Goal: Find specific page/section

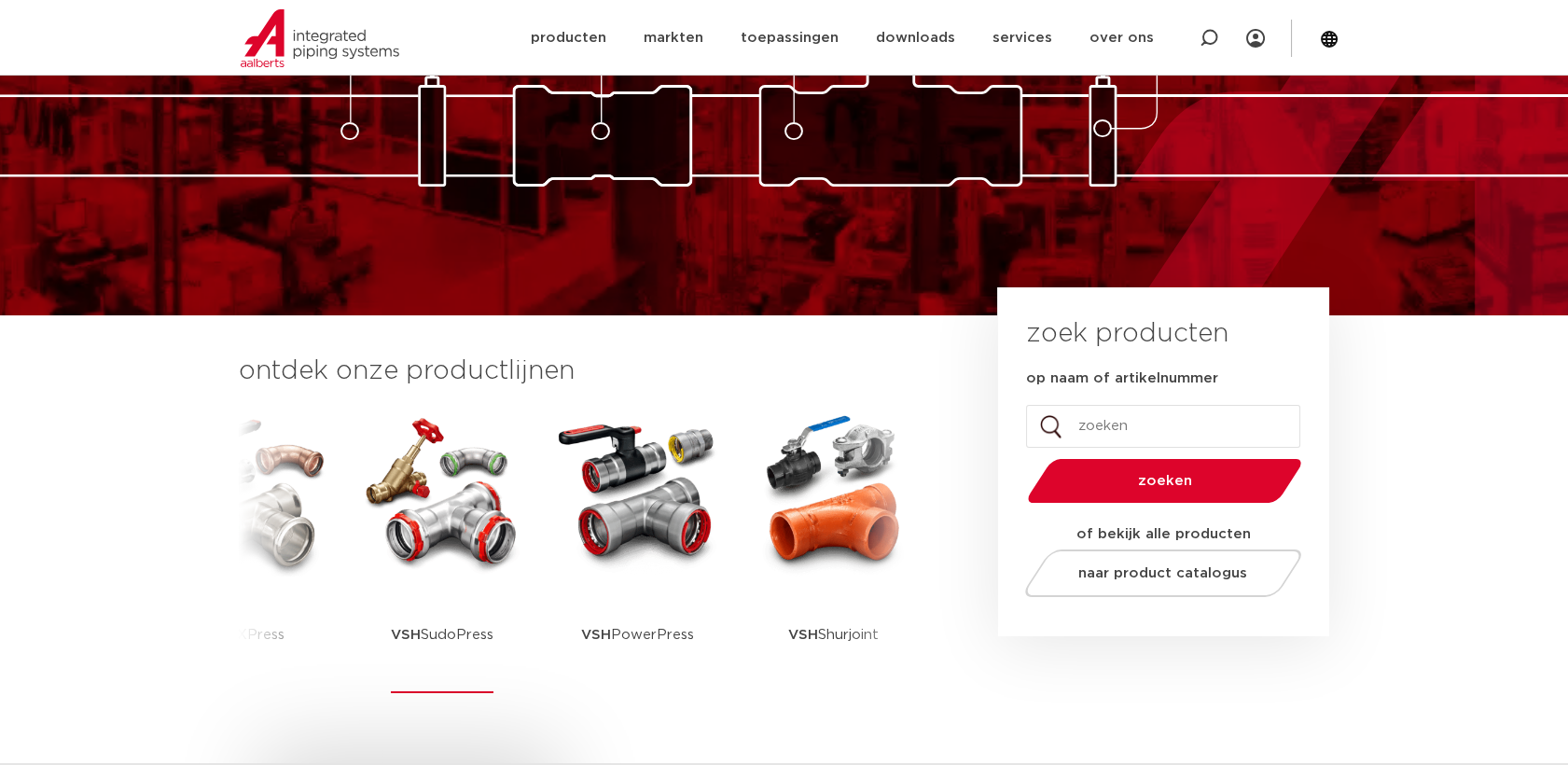
click at [425, 500] on img at bounding box center [442, 493] width 168 height 168
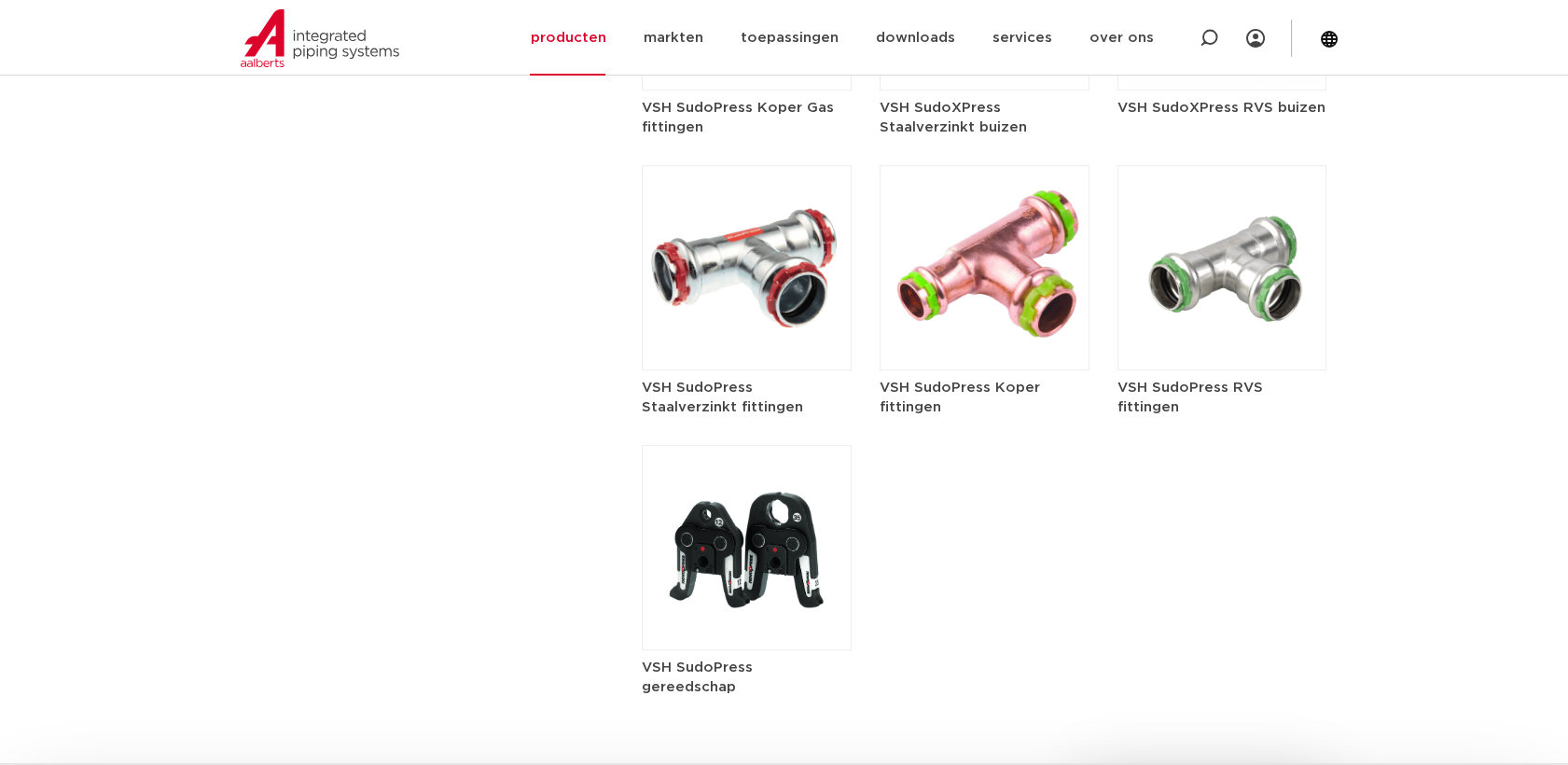
scroll to position [2280, 0]
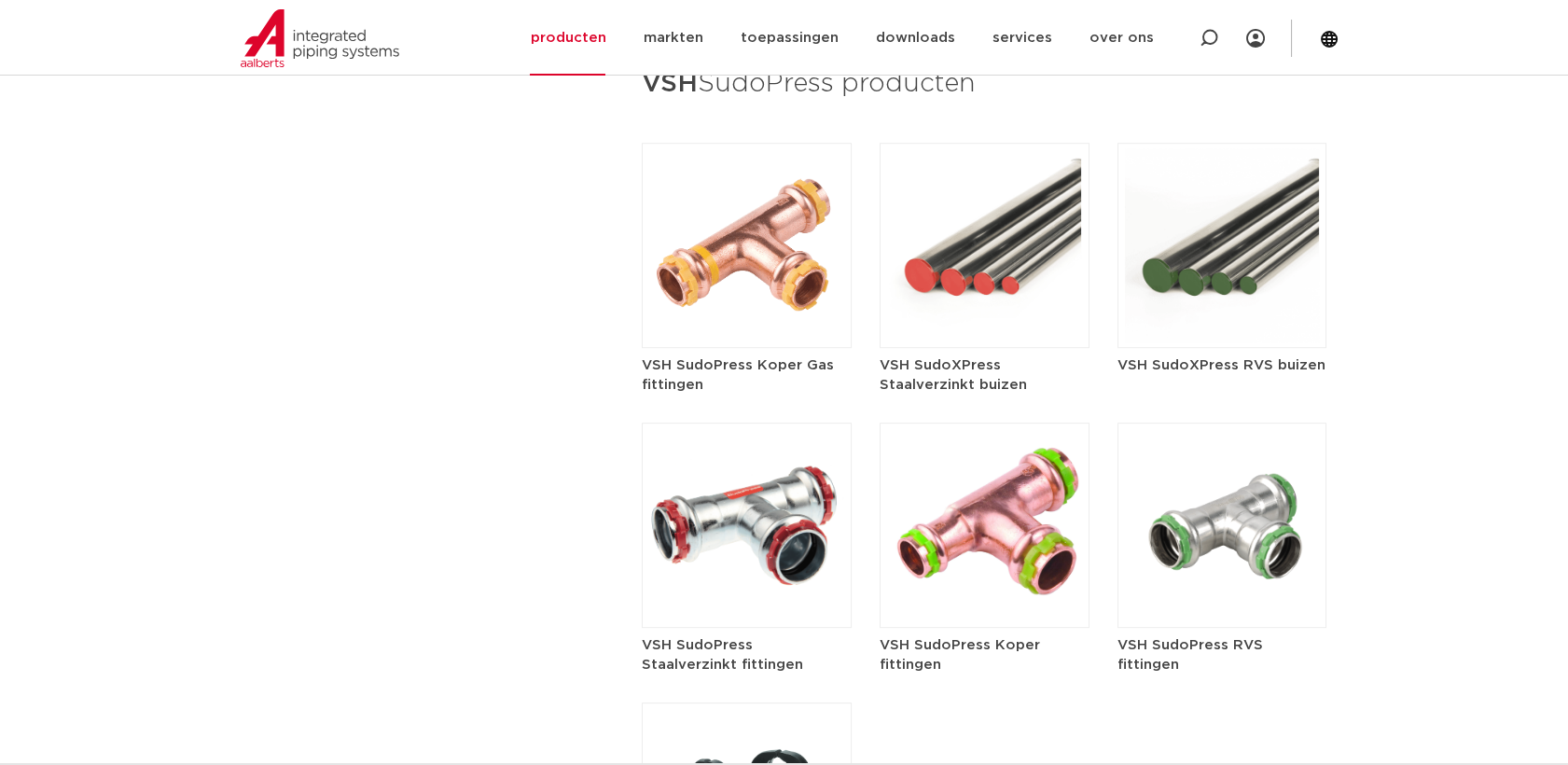
click at [974, 642] on h5 "VSH SudoPress Koper fittingen" at bounding box center [985, 655] width 210 height 40
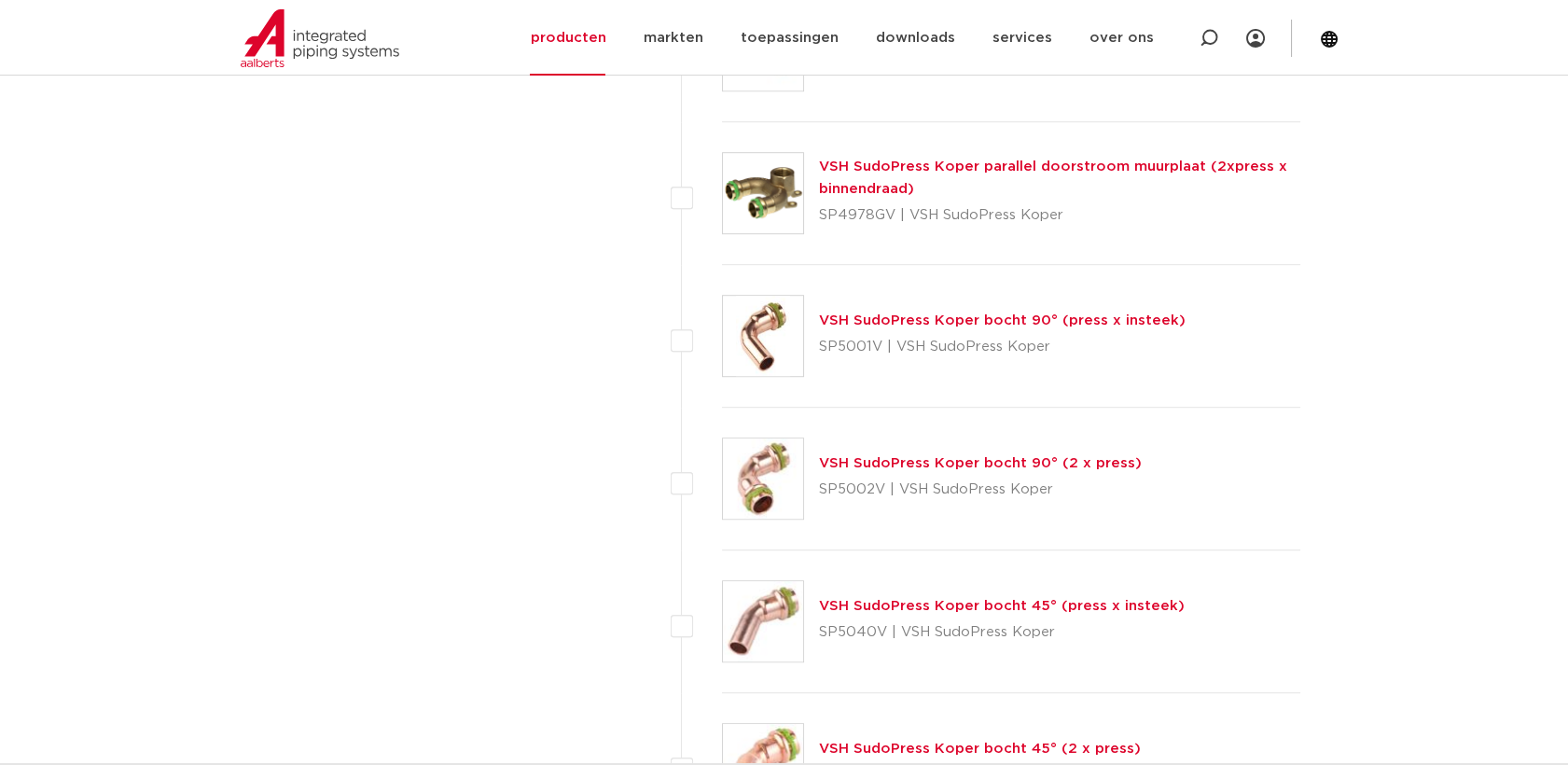
scroll to position [2694, 0]
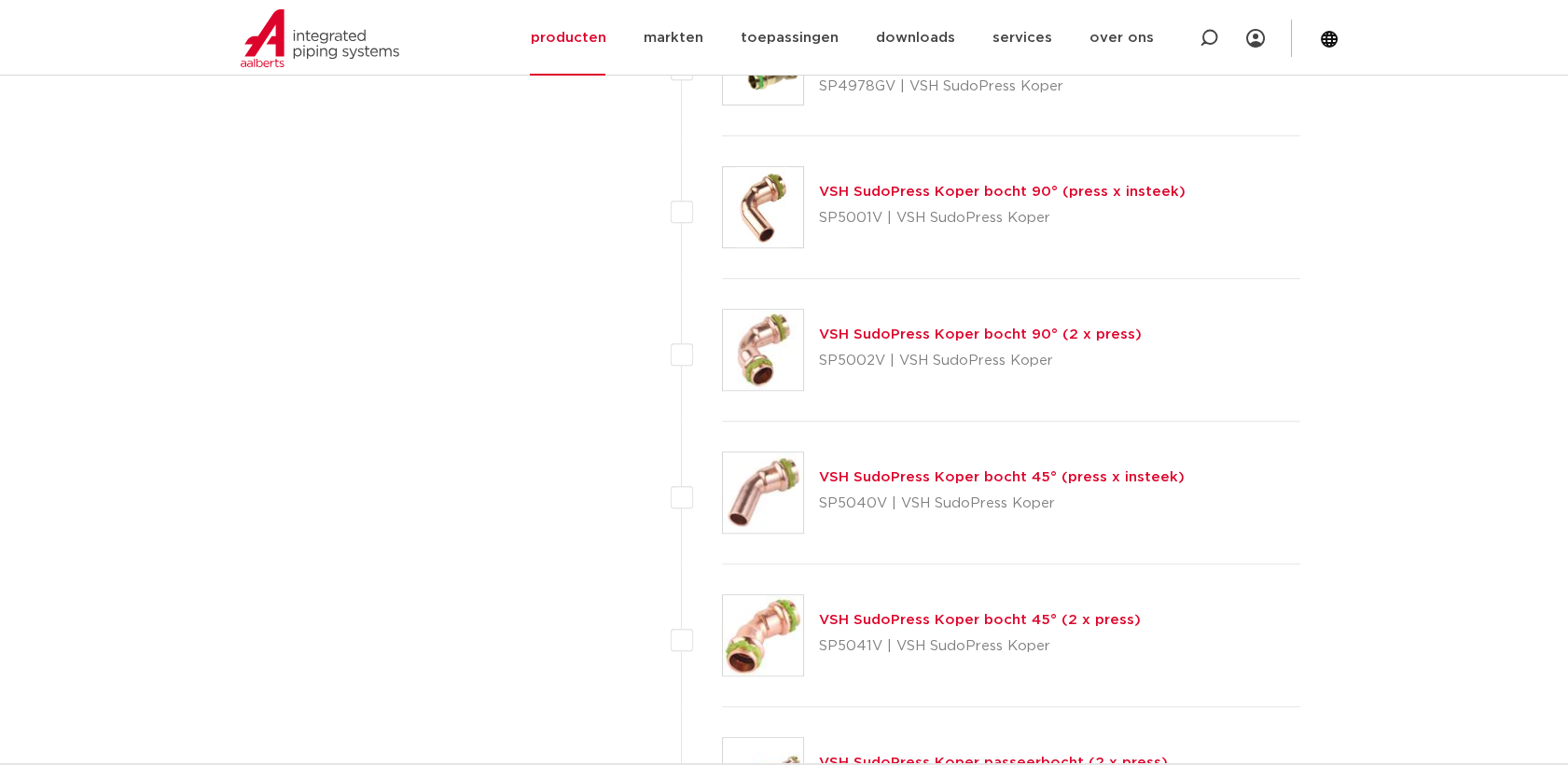
click at [776, 368] on img at bounding box center [762, 350] width 80 height 80
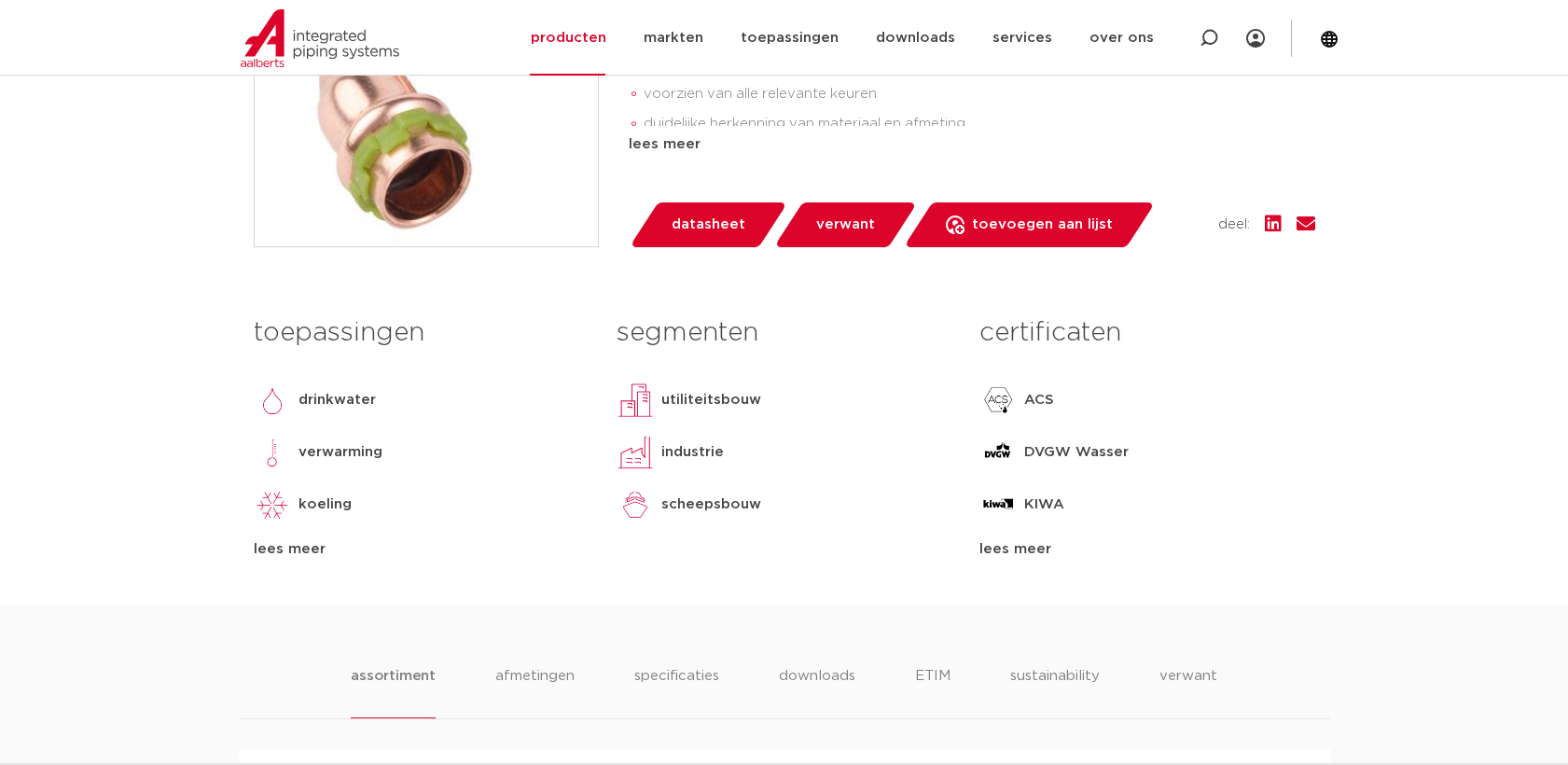
scroll to position [621, 0]
